Goal: Find contact information: Find contact information

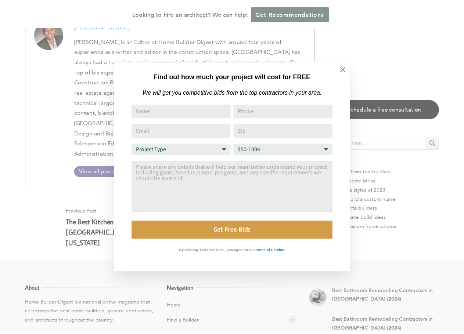
scroll to position [3802, 0]
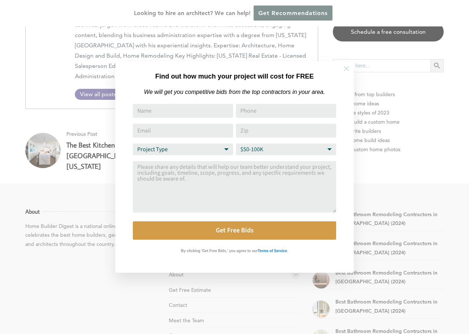
click at [347, 70] on icon at bounding box center [346, 69] width 8 height 8
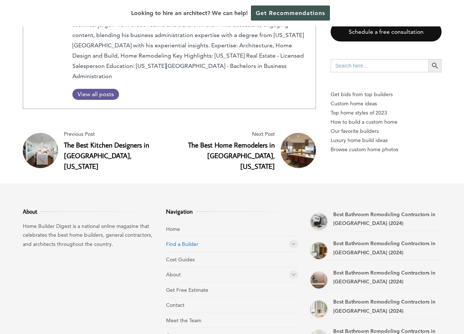
click at [176, 241] on link "Find a Builder" at bounding box center [182, 244] width 32 height 7
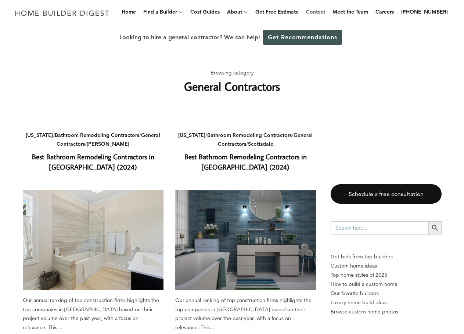
click at [325, 11] on link "Contact" at bounding box center [315, 11] width 25 height 23
